Goal: Task Accomplishment & Management: Use online tool/utility

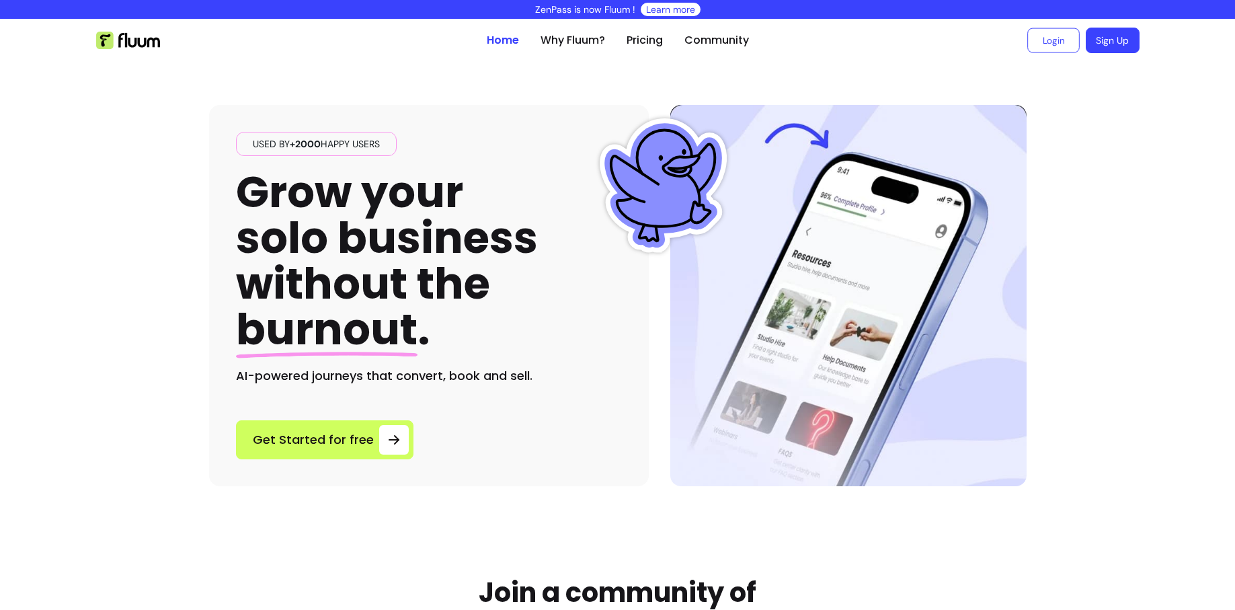
click at [1046, 43] on link "Login" at bounding box center [1054, 40] width 52 height 25
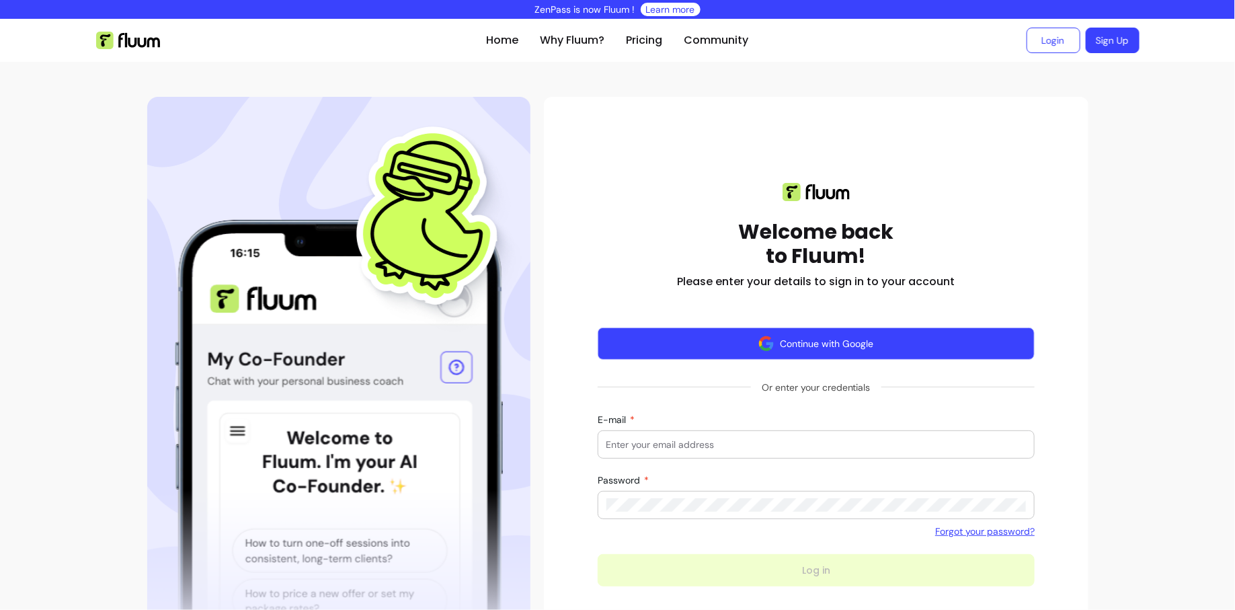
click at [771, 334] on button "Continue with Google" at bounding box center [817, 343] width 438 height 32
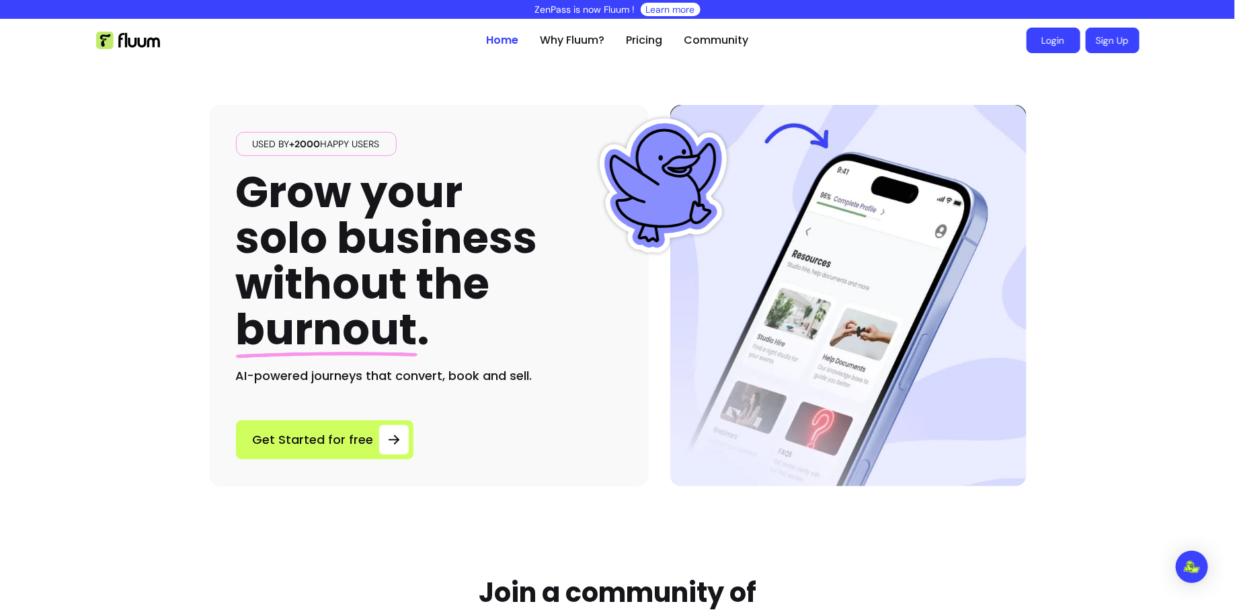
click at [1057, 50] on link "Login" at bounding box center [1054, 41] width 54 height 26
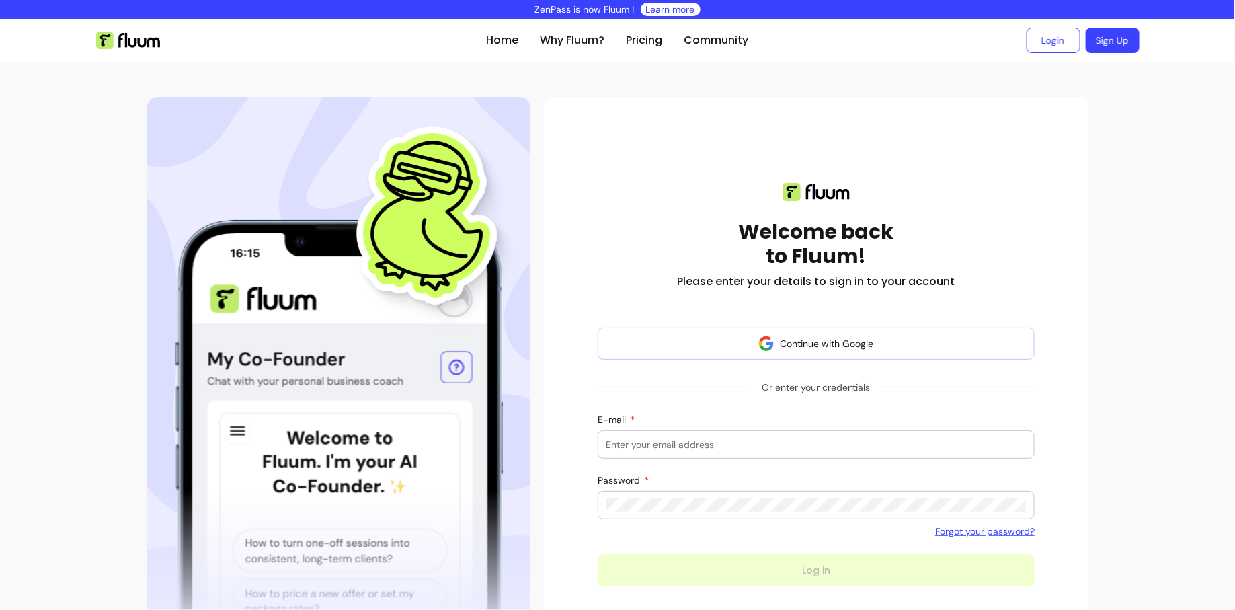
click at [873, 459] on form "Continue with Google Or enter your credentials E-mail Password Forgot your pass…" at bounding box center [817, 456] width 438 height 259
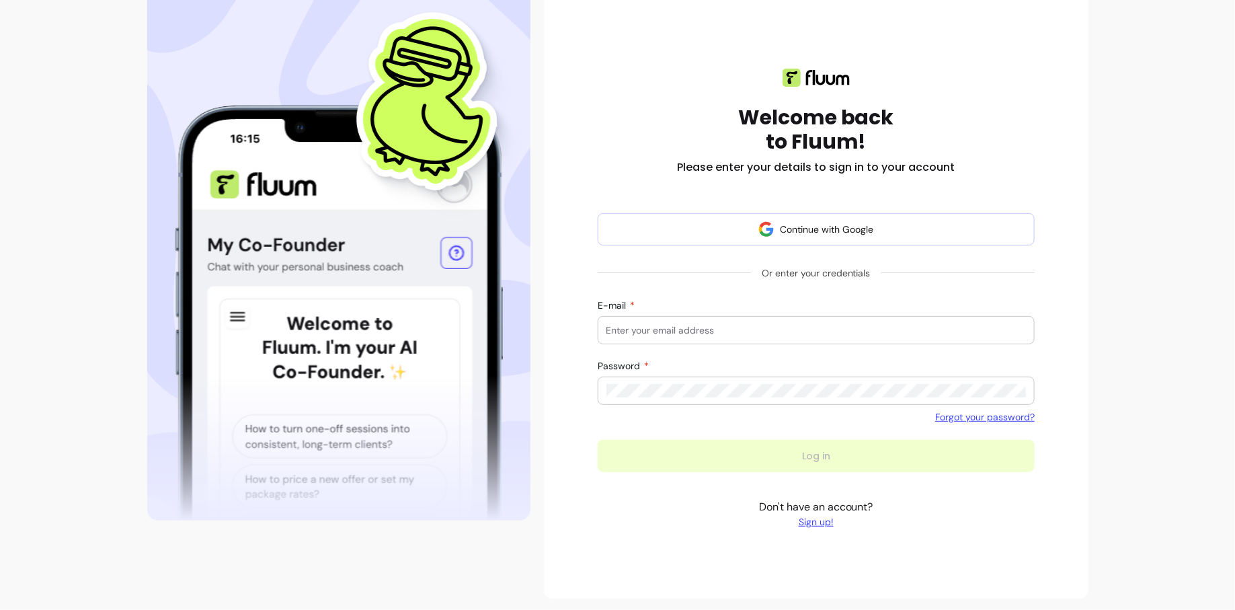
click at [985, 418] on link "Forgot your password?" at bounding box center [985, 416] width 100 height 13
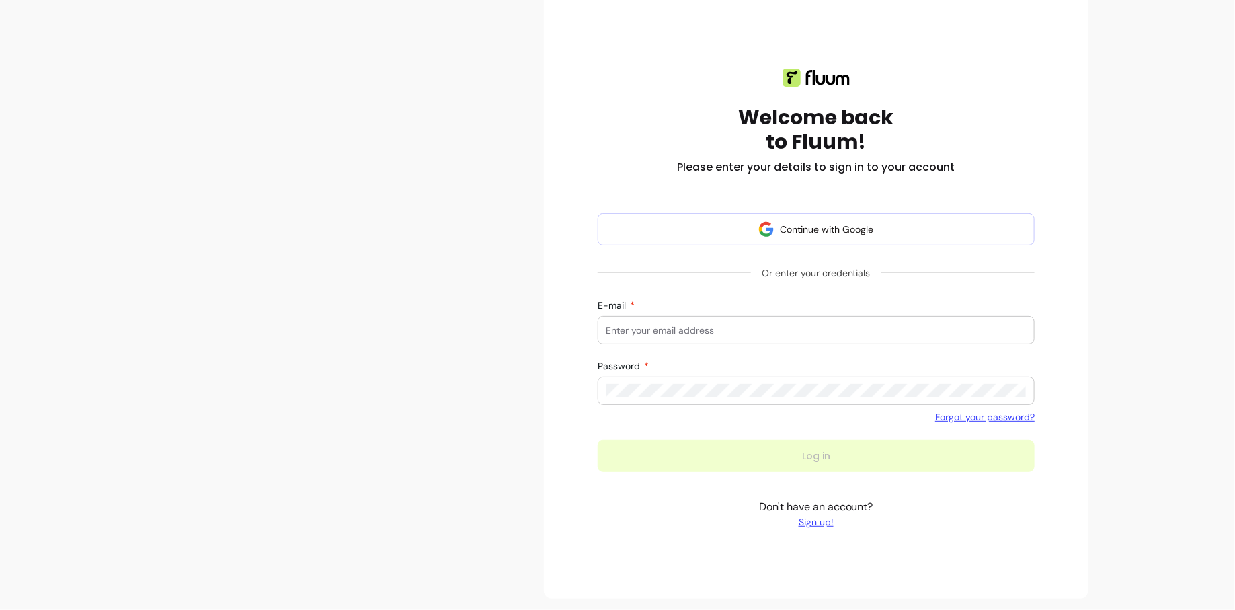
scroll to position [38, 0]
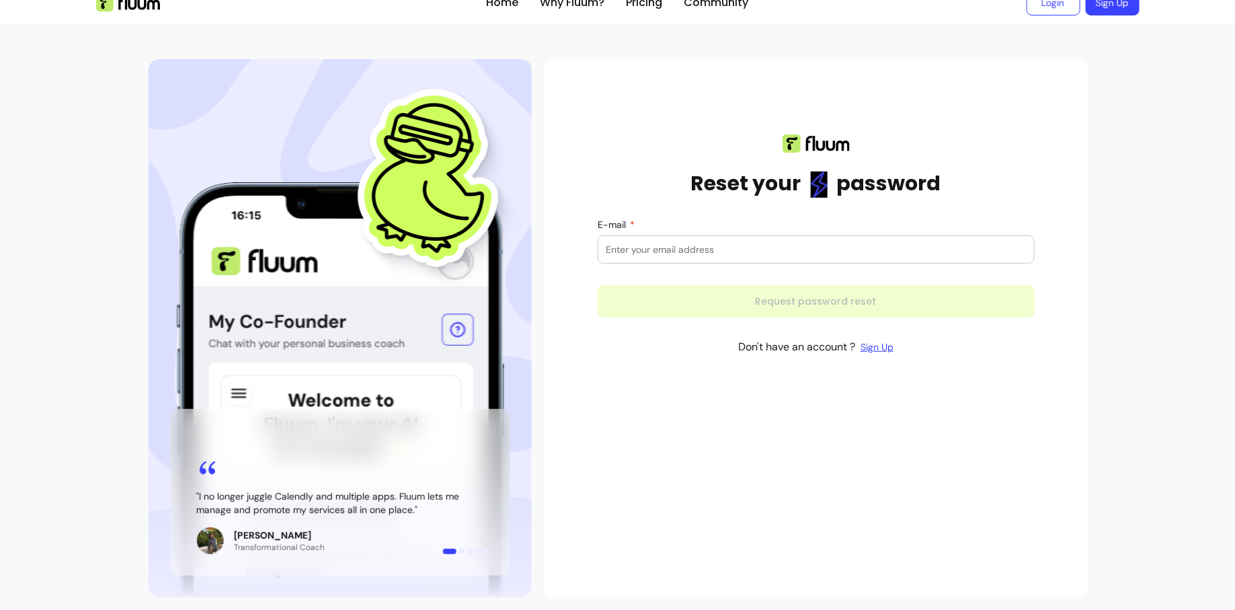
click at [710, 252] on input "E-mail" at bounding box center [817, 249] width 420 height 13
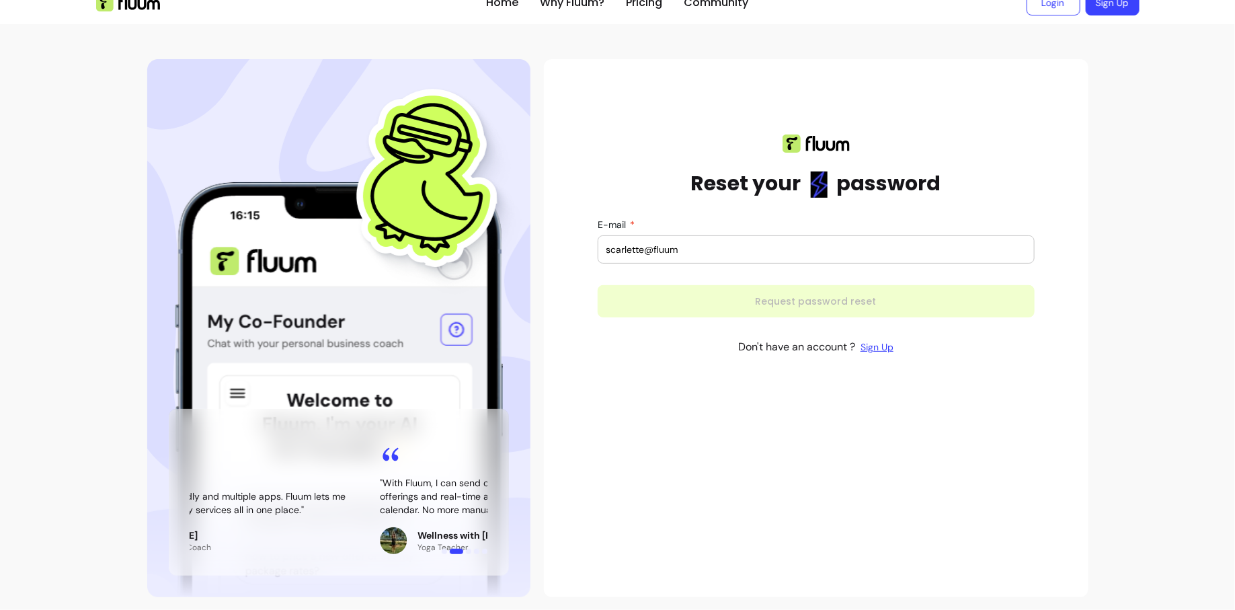
type input "[EMAIL_ADDRESS]"
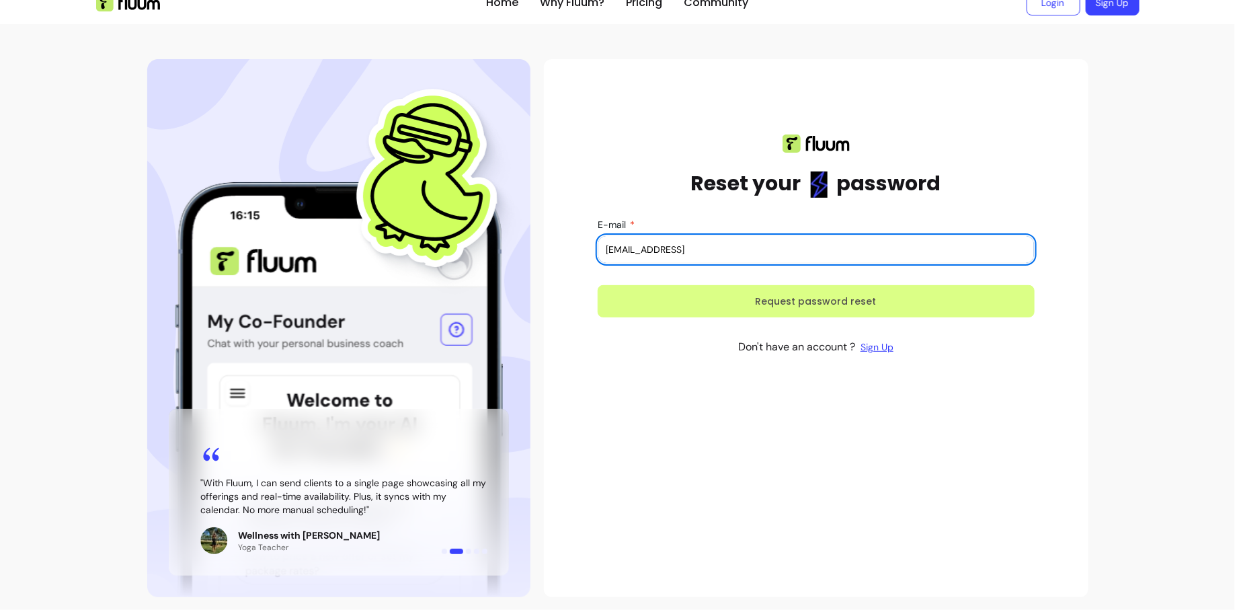
click at [796, 305] on button "Request password reset" at bounding box center [816, 301] width 437 height 32
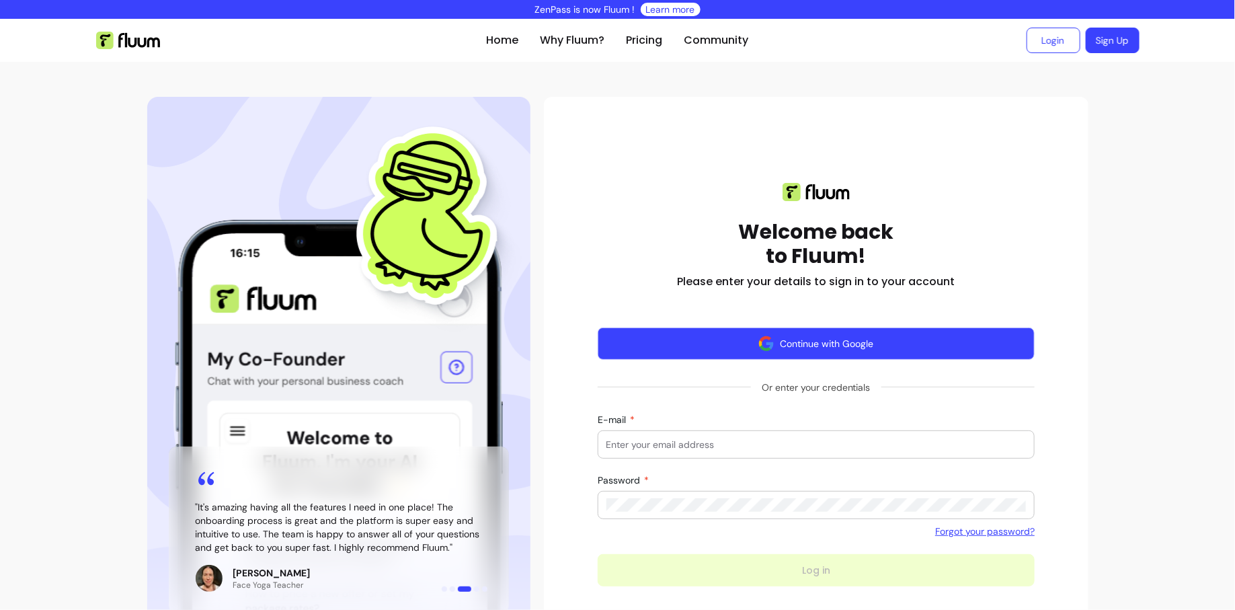
click at [903, 359] on button "Continue with Google" at bounding box center [817, 343] width 438 height 32
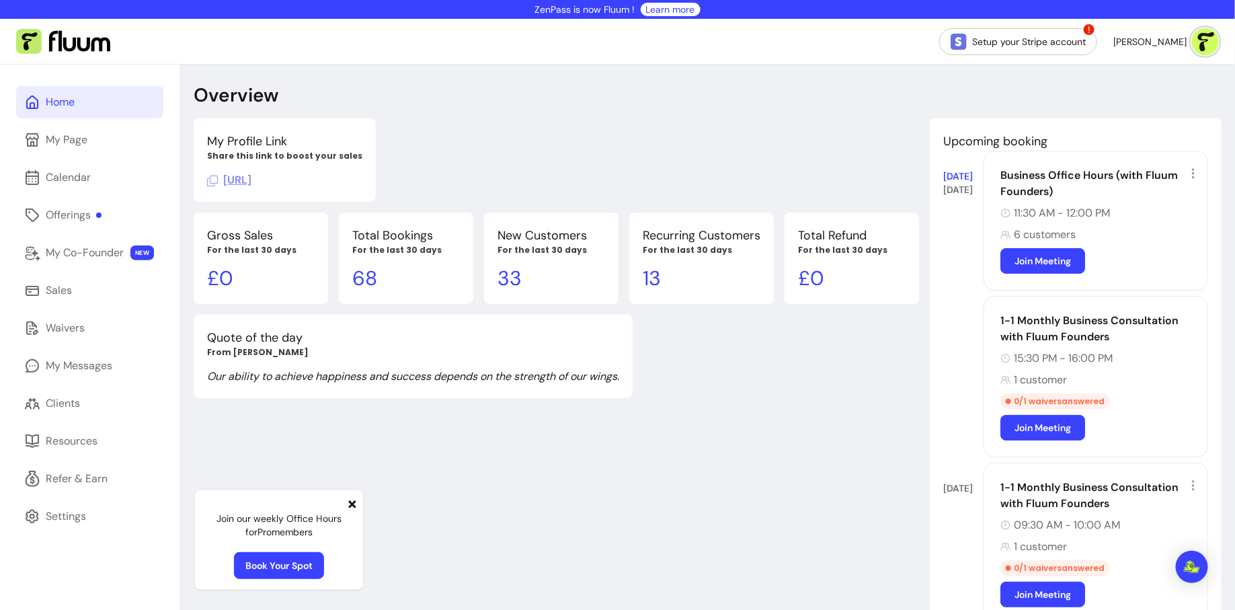
click at [1061, 260] on link "Join Meeting" at bounding box center [1043, 261] width 85 height 26
click at [108, 253] on div "My Co-Founder" at bounding box center [85, 253] width 78 height 16
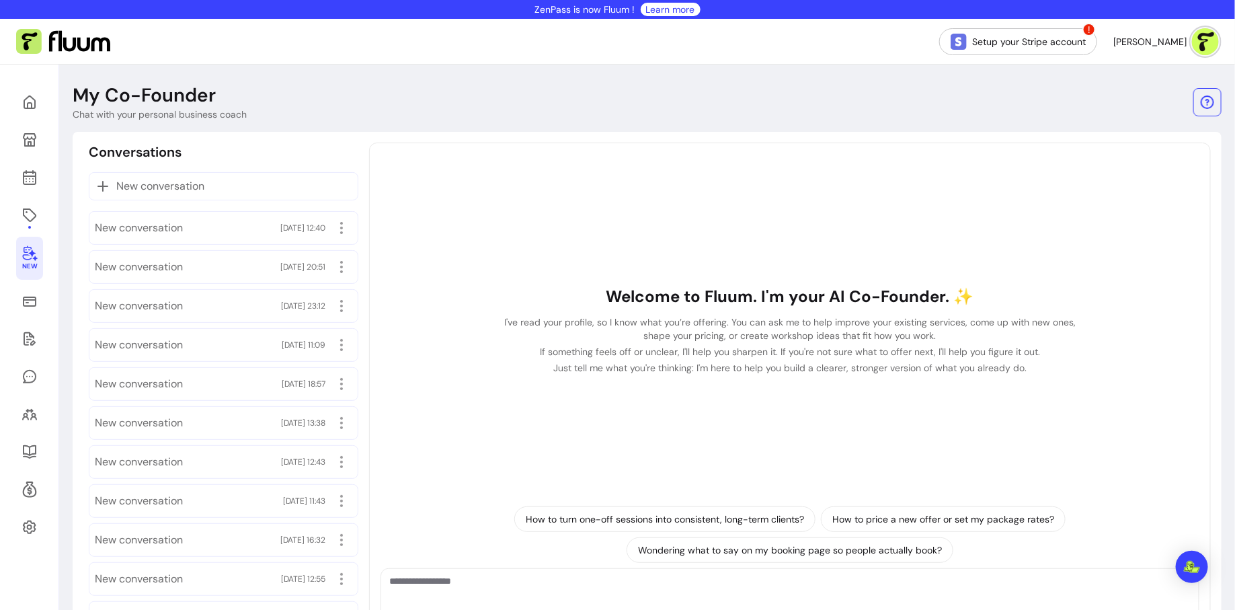
click at [603, 590] on textarea "Ask me anything..." at bounding box center [790, 594] width 802 height 40
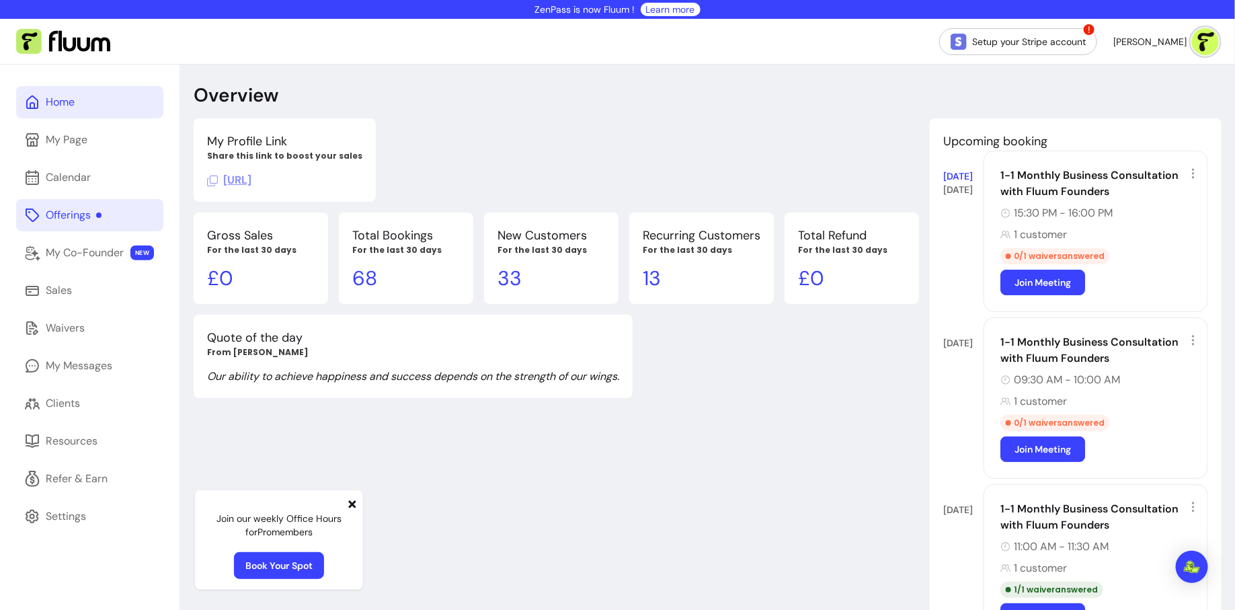
click at [83, 226] on link "Offerings" at bounding box center [89, 215] width 147 height 32
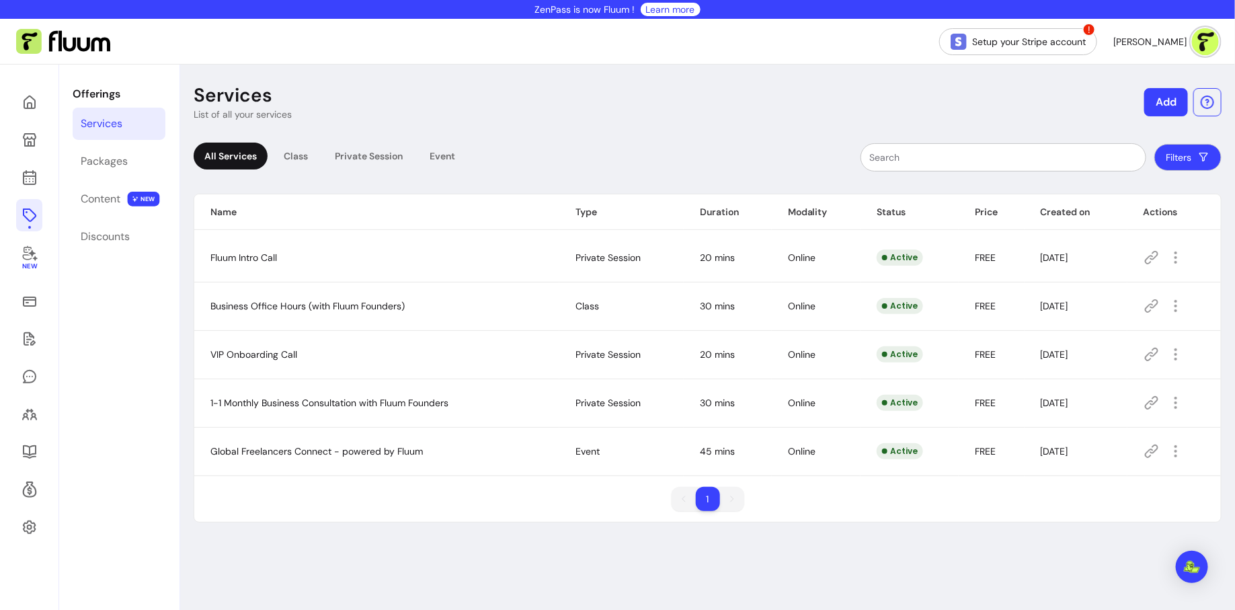
click at [1157, 311] on icon at bounding box center [1152, 306] width 16 height 16
